Goal: Task Accomplishment & Management: Use online tool/utility

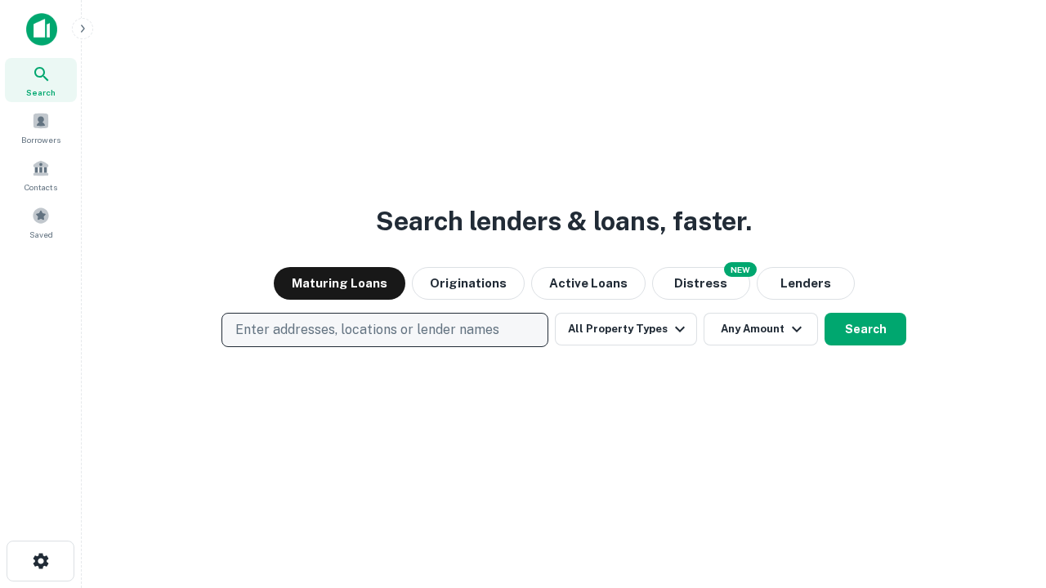
click at [384, 330] on p "Enter addresses, locations or lender names" at bounding box center [367, 330] width 264 height 20
type input "**********"
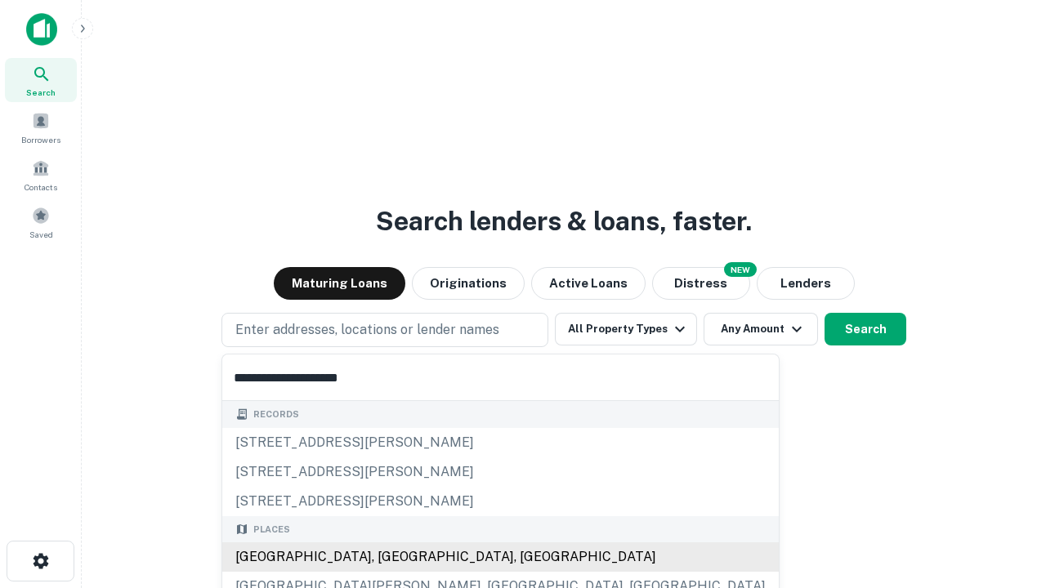
click at [390, 557] on div "[GEOGRAPHIC_DATA], [GEOGRAPHIC_DATA], [GEOGRAPHIC_DATA]" at bounding box center [500, 556] width 556 height 29
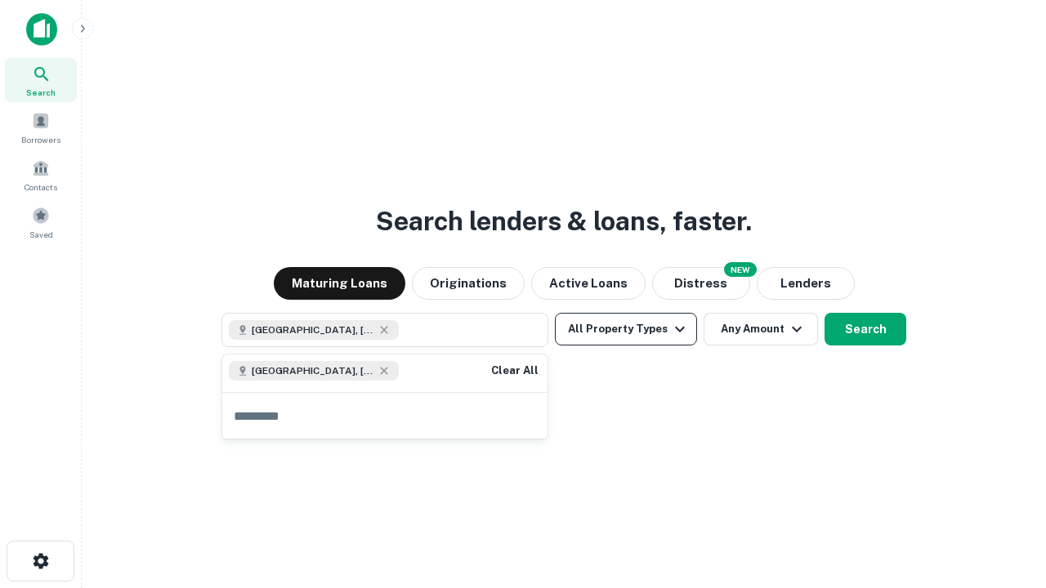
click at [626, 329] on button "All Property Types" at bounding box center [626, 329] width 142 height 33
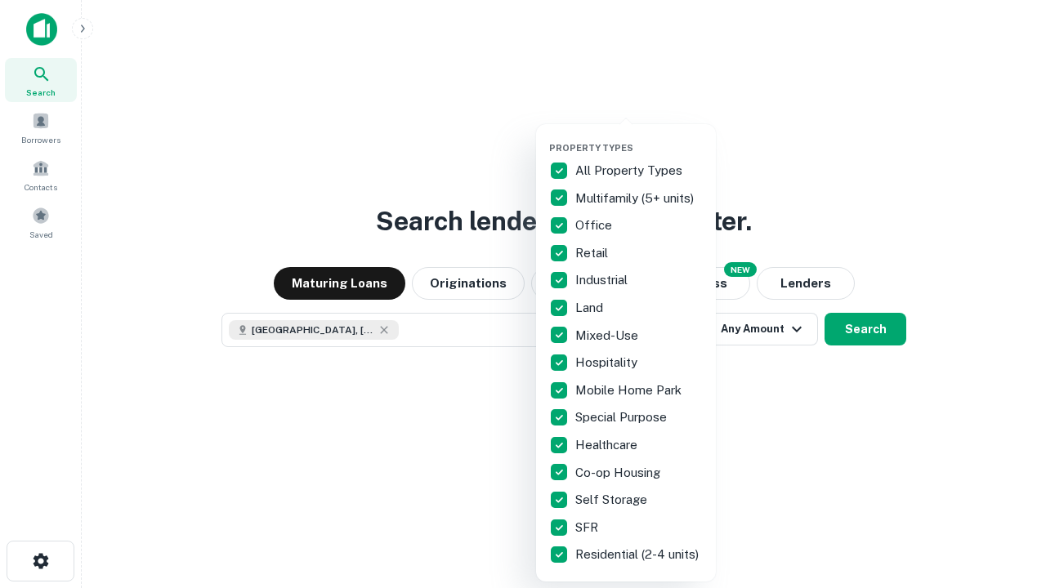
click at [639, 137] on button "button" at bounding box center [639, 137] width 180 height 1
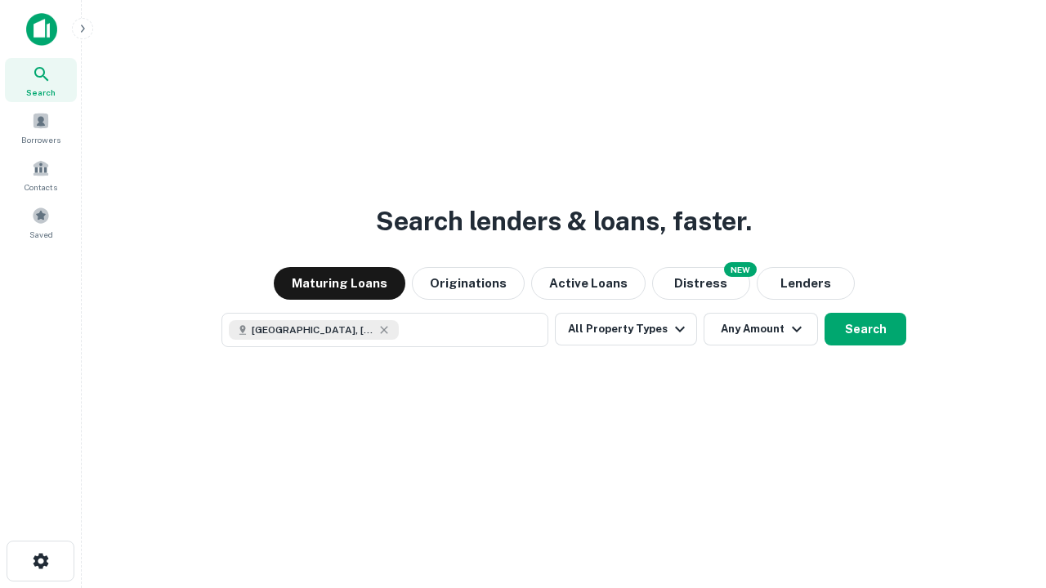
scroll to position [26, 0]
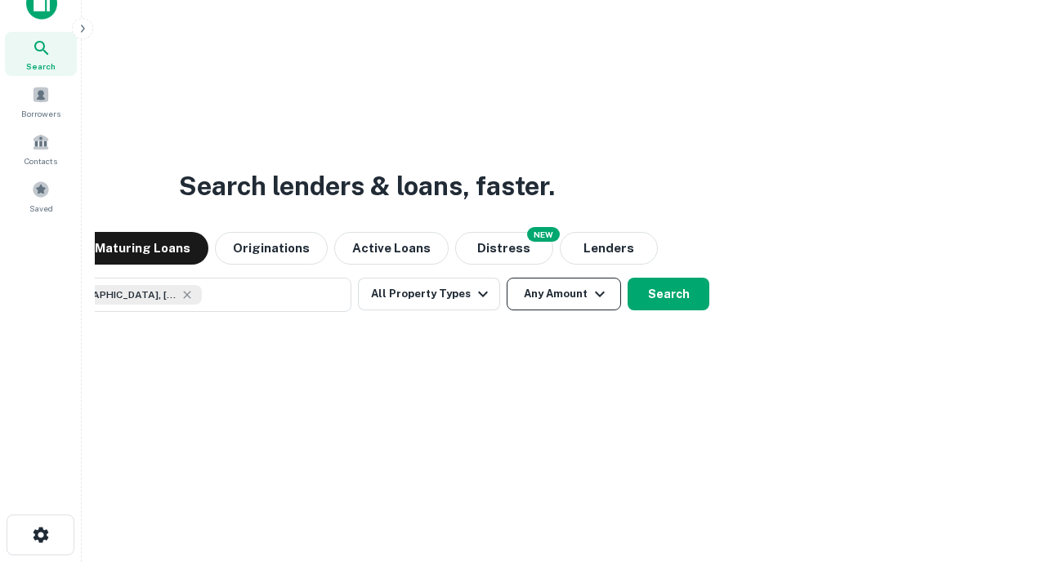
click at [506, 278] on button "Any Amount" at bounding box center [563, 294] width 114 height 33
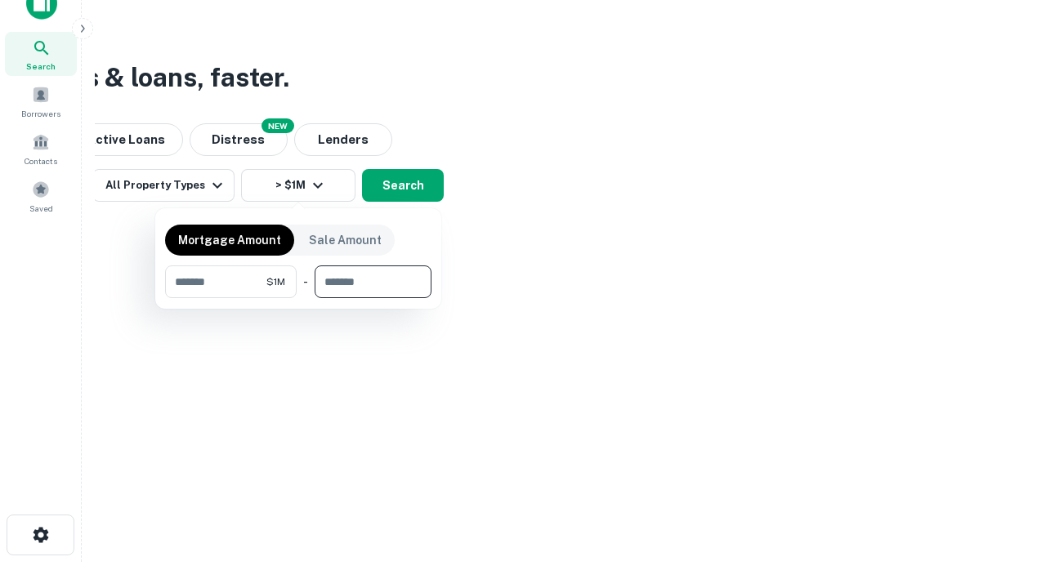
type input "*******"
click at [298, 298] on button "button" at bounding box center [298, 298] width 266 height 1
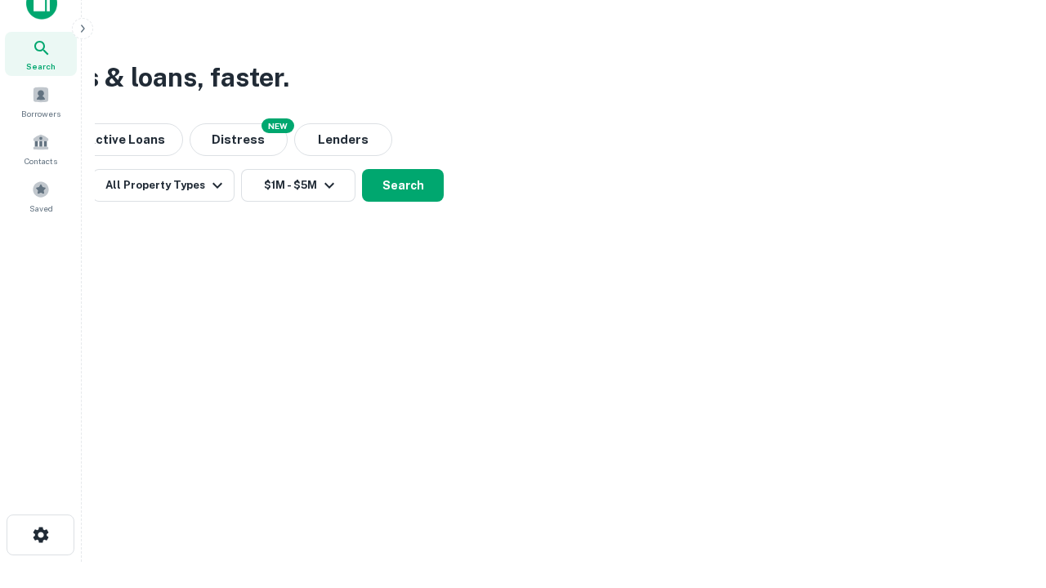
scroll to position [26, 0]
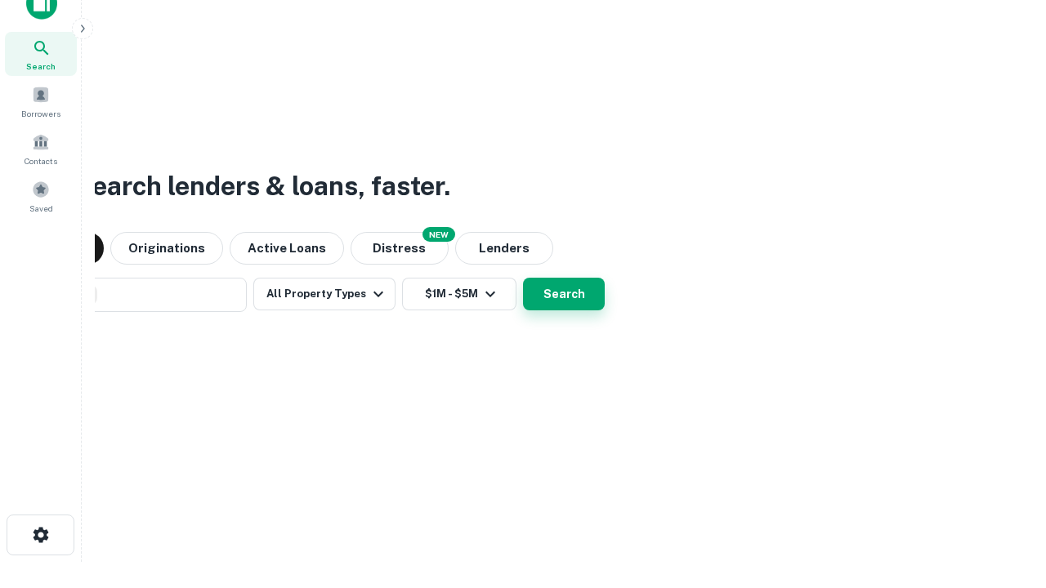
click at [523, 278] on button "Search" at bounding box center [564, 294] width 82 height 33
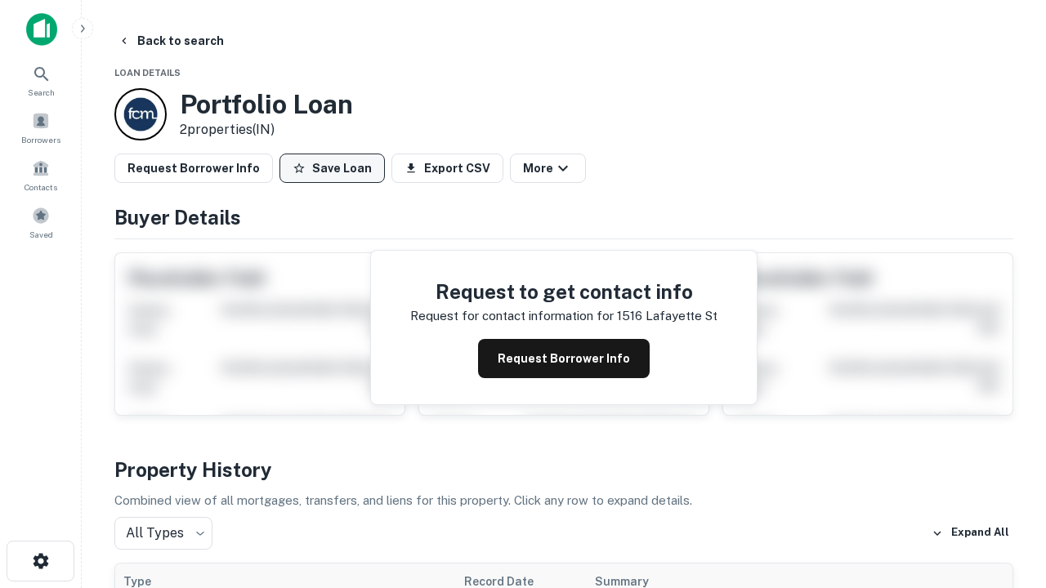
click at [332, 168] on button "Save Loan" at bounding box center [331, 168] width 105 height 29
click at [336, 168] on button "Loan Saved" at bounding box center [335, 168] width 113 height 29
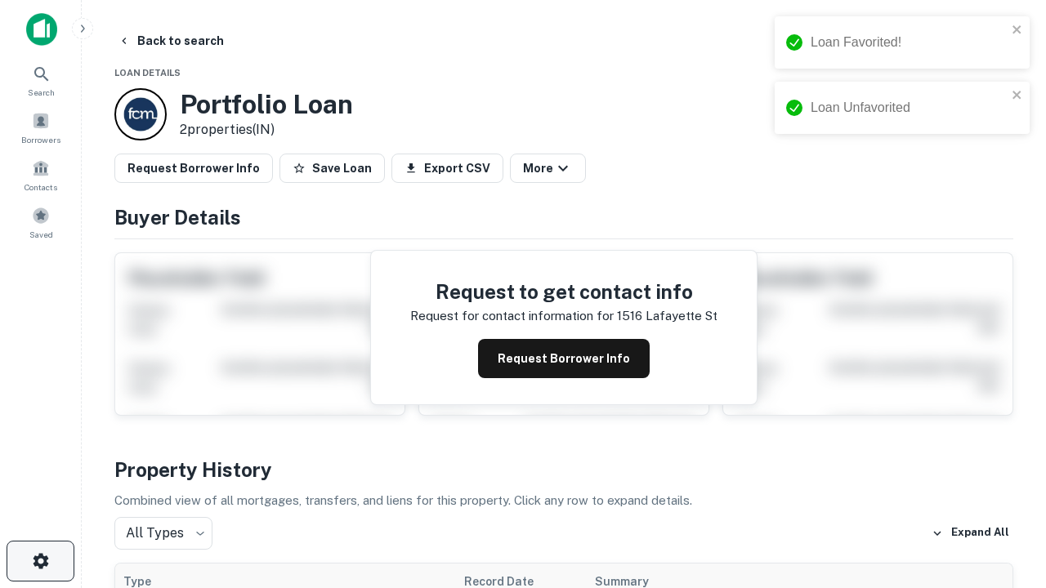
click at [40, 561] on icon "button" at bounding box center [41, 561] width 20 height 20
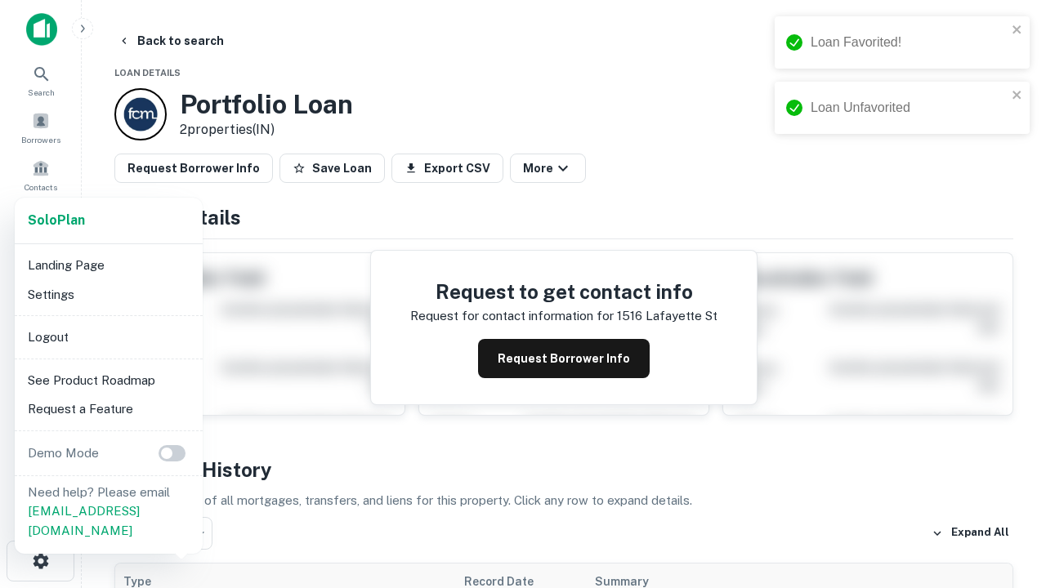
click at [108, 337] on li "Logout" at bounding box center [108, 337] width 175 height 29
